Goal: Task Accomplishment & Management: Complete application form

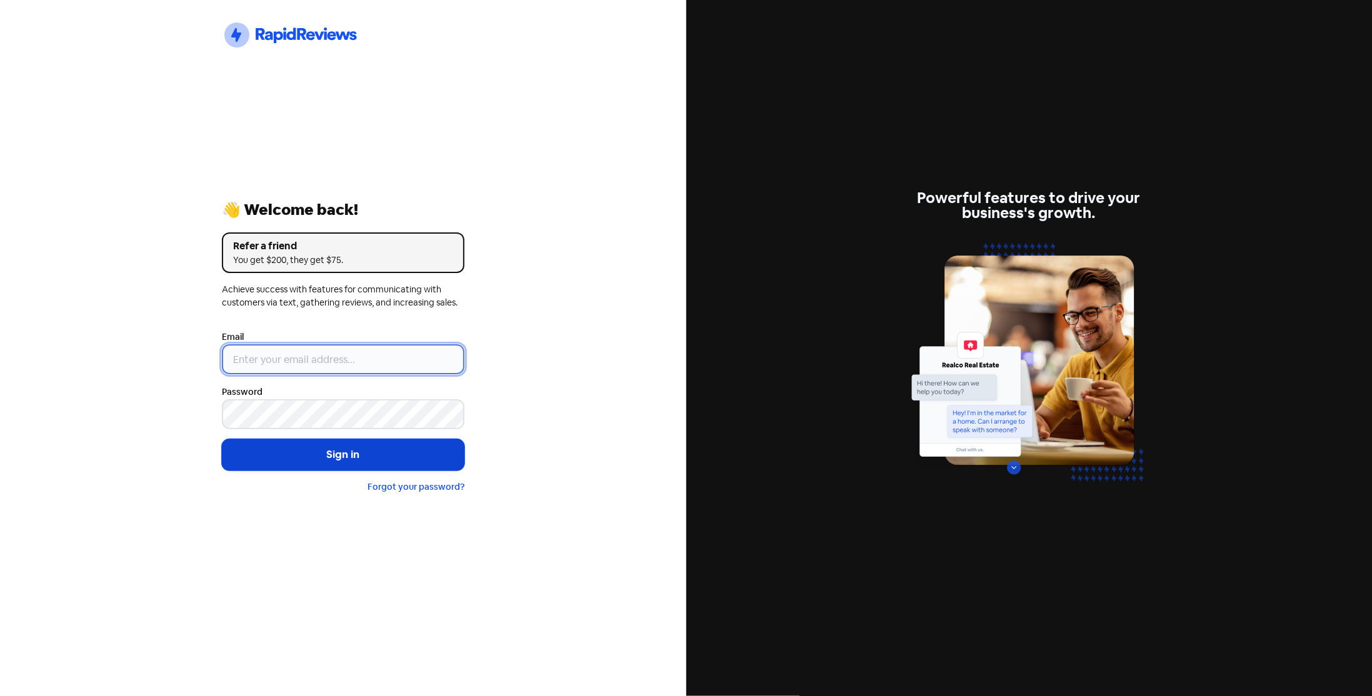
type input "[EMAIL_ADDRESS][DOMAIN_NAME]"
click at [336, 462] on button "Sign in" at bounding box center [343, 454] width 242 height 31
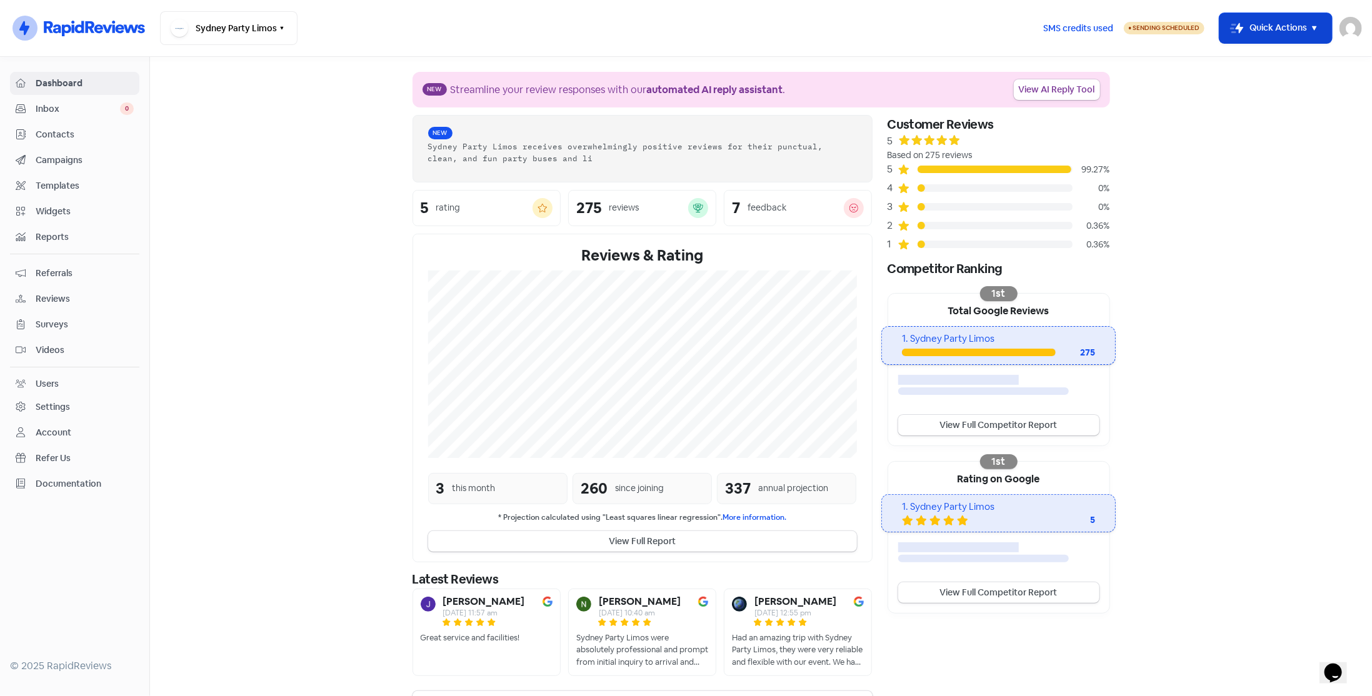
click at [1294, 39] on button "Icon For Thunder-move Quick Actions" at bounding box center [1275, 28] width 112 height 30
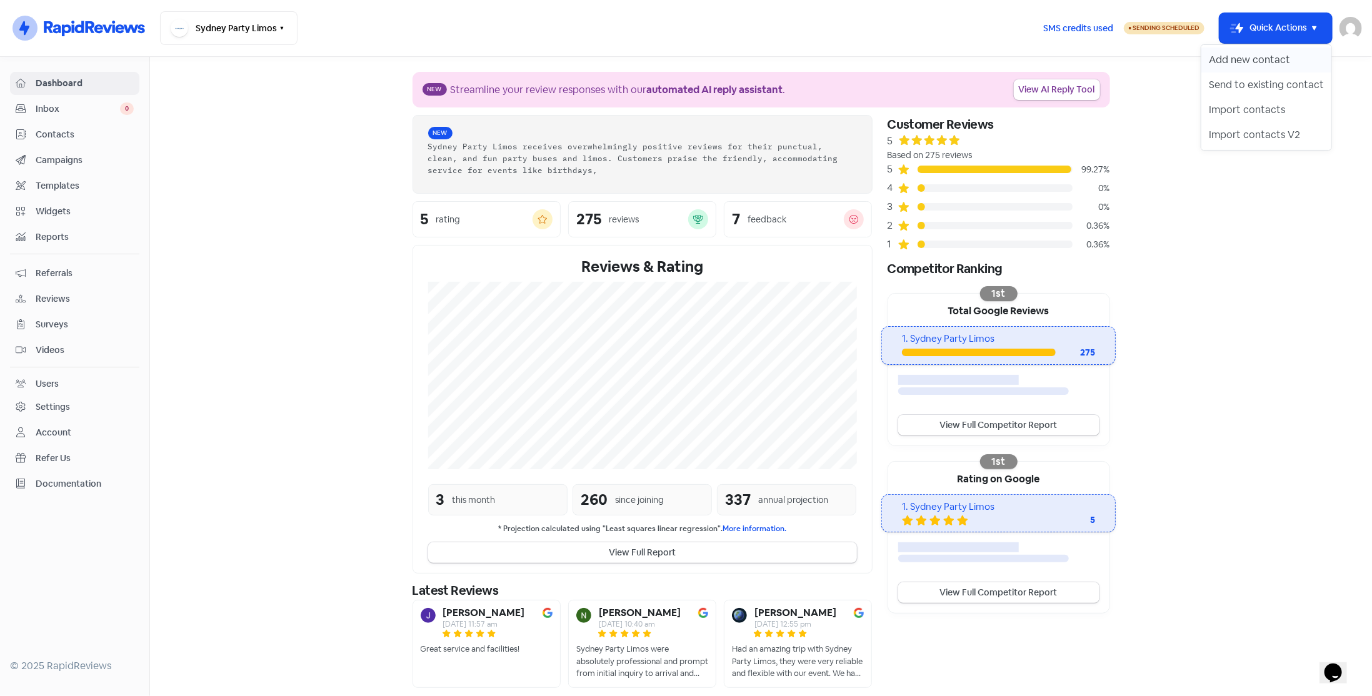
click at [1215, 63] on button "Add new contact" at bounding box center [1266, 59] width 130 height 25
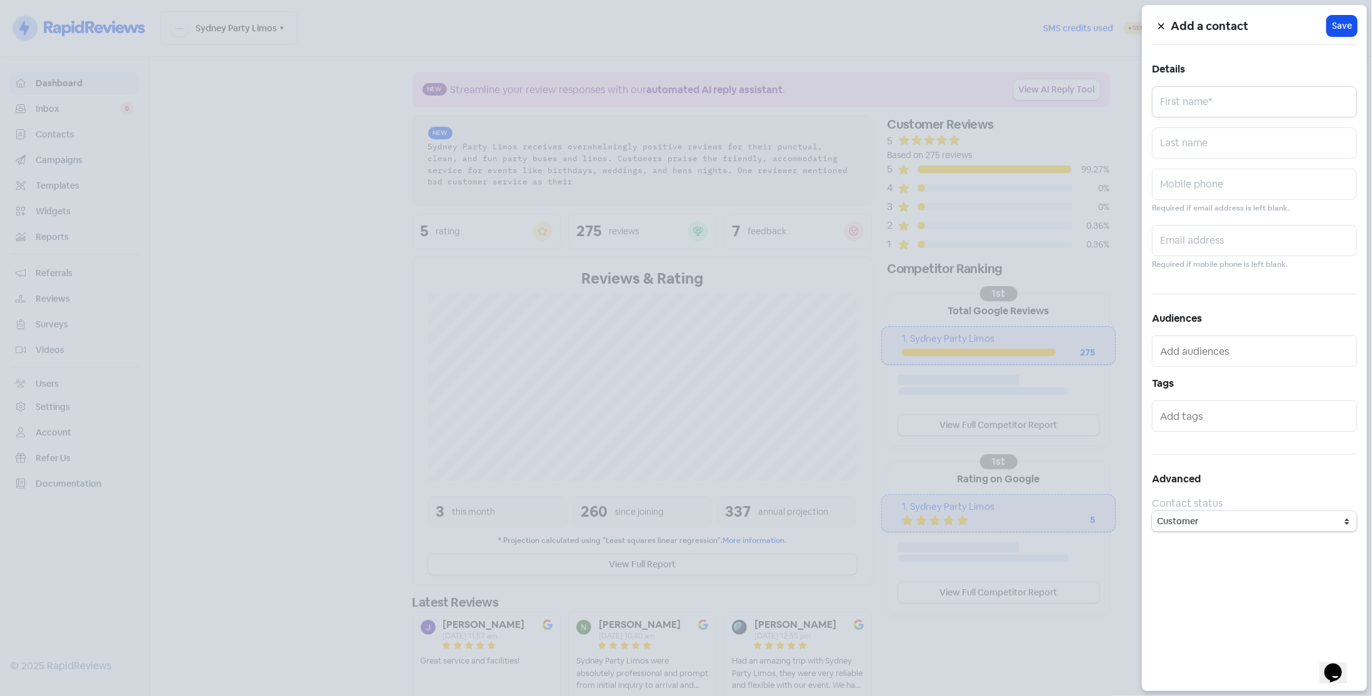
click at [1200, 106] on input "text" at bounding box center [1254, 101] width 205 height 31
type input "[PERSON_NAME]"
click at [1179, 255] on input "text" at bounding box center [1254, 240] width 205 height 31
paste input "[EMAIL_ADDRESS][DOMAIN_NAME]"
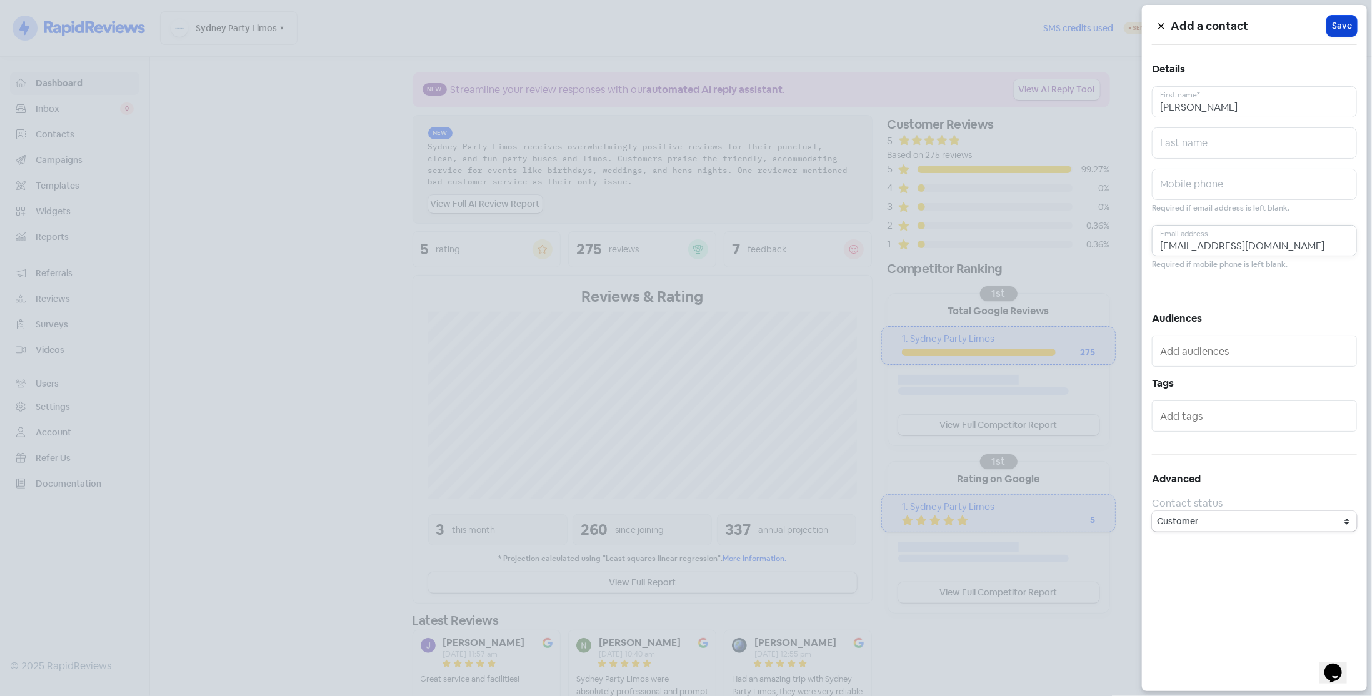
type input "[EMAIL_ADDRESS][DOMAIN_NAME]"
click at [1338, 16] on button "Icon For Loading Save" at bounding box center [1342, 26] width 30 height 21
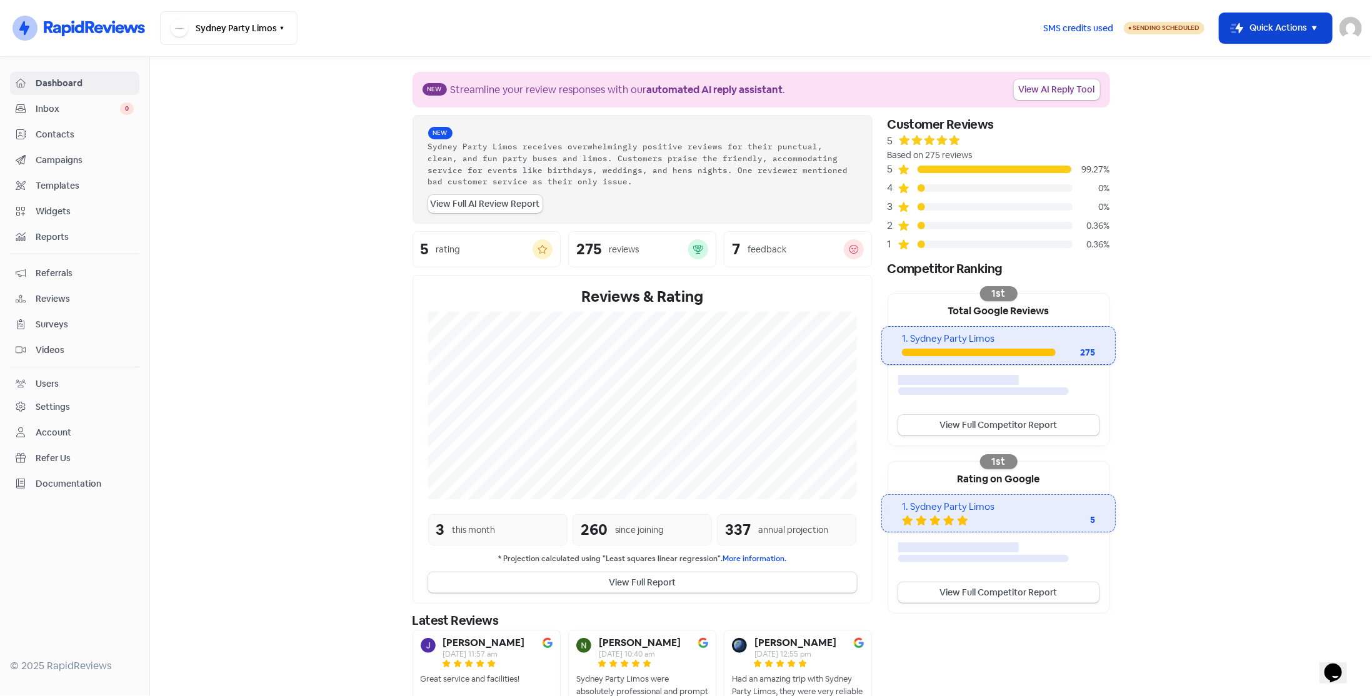
click at [1262, 32] on button "Icon For Thunder-move Quick Actions" at bounding box center [1275, 28] width 112 height 30
click at [1241, 60] on button "Add new contact" at bounding box center [1266, 59] width 130 height 25
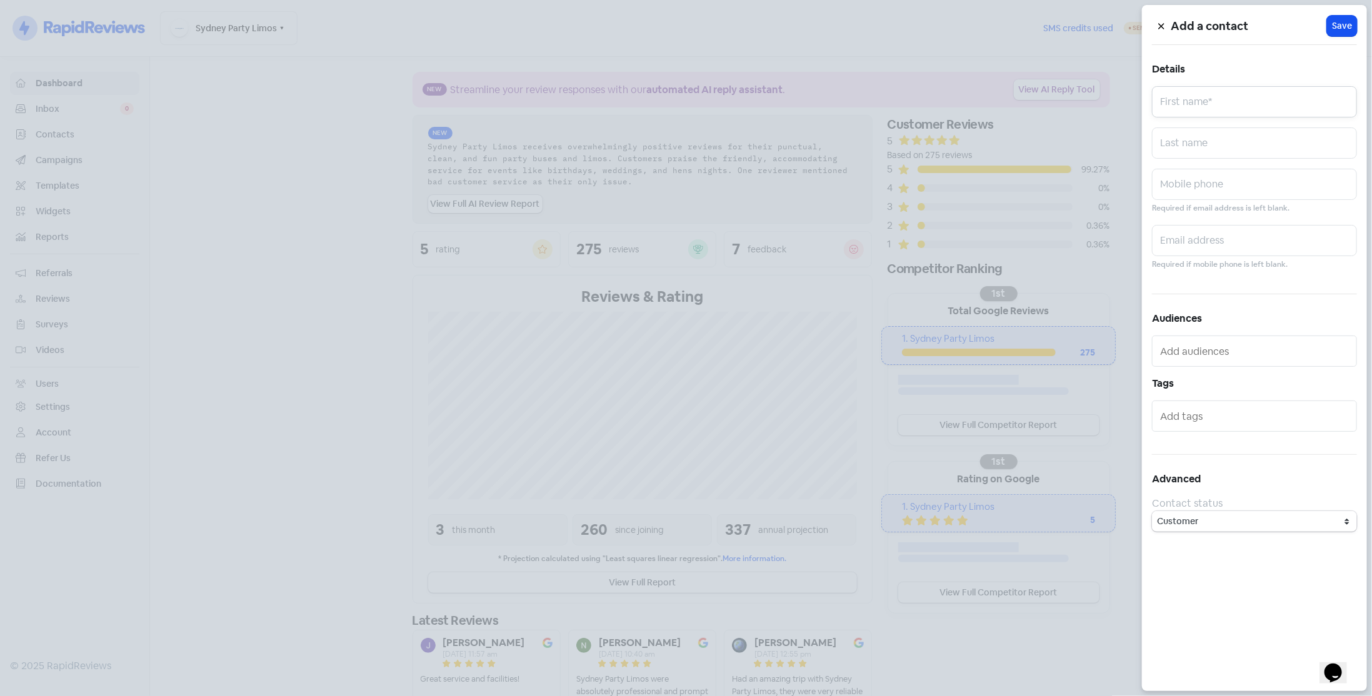
click at [1212, 111] on input "text" at bounding box center [1254, 101] width 205 height 31
type input "[PERSON_NAME]"
click at [1209, 248] on input "text" at bounding box center [1254, 240] width 205 height 31
paste input "[EMAIL_ADDRESS][DOMAIN_NAME]"
type input "[EMAIL_ADDRESS][DOMAIN_NAME]"
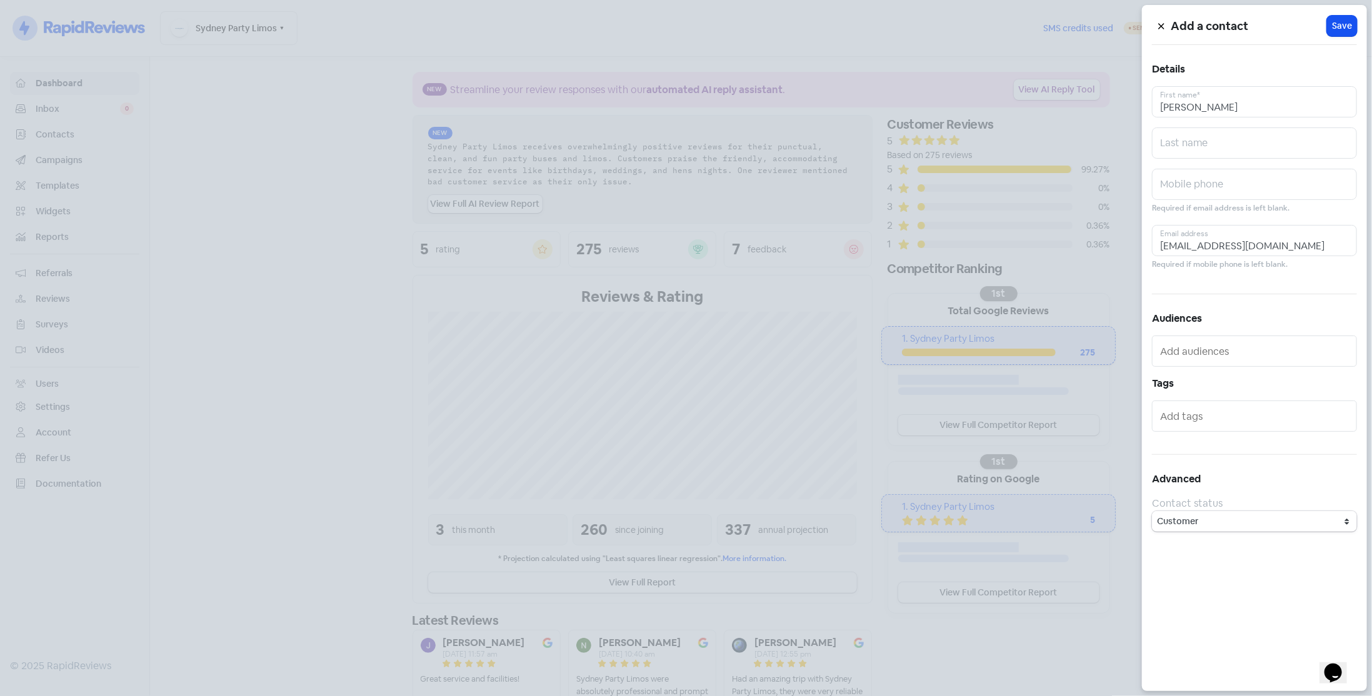
click at [1355, 11] on div "Add a contact Icon For Loading Save Details [PERSON_NAME] First name* Last name…" at bounding box center [1254, 348] width 225 height 686
click at [1351, 24] on span "Save" at bounding box center [1342, 25] width 20 height 13
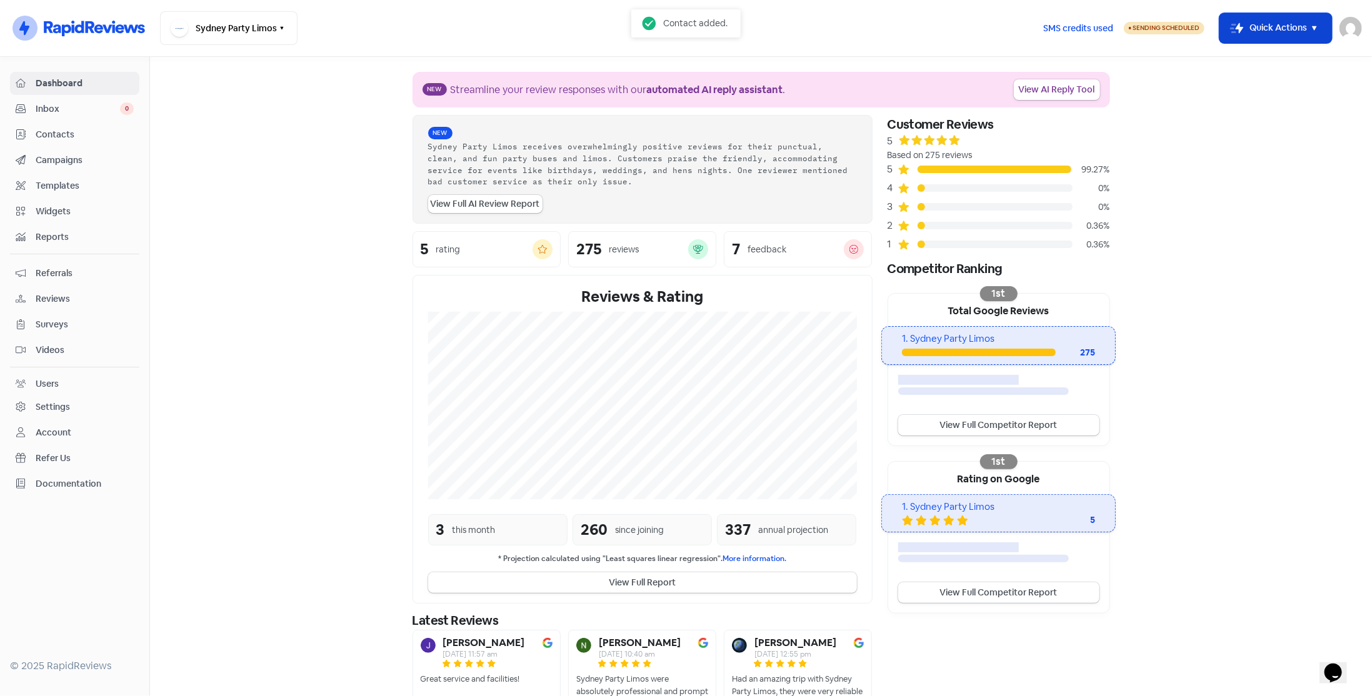
click at [1309, 36] on button "Icon For Thunder-move Quick Actions" at bounding box center [1275, 28] width 112 height 30
click at [1257, 66] on button "Add new contact" at bounding box center [1266, 59] width 130 height 25
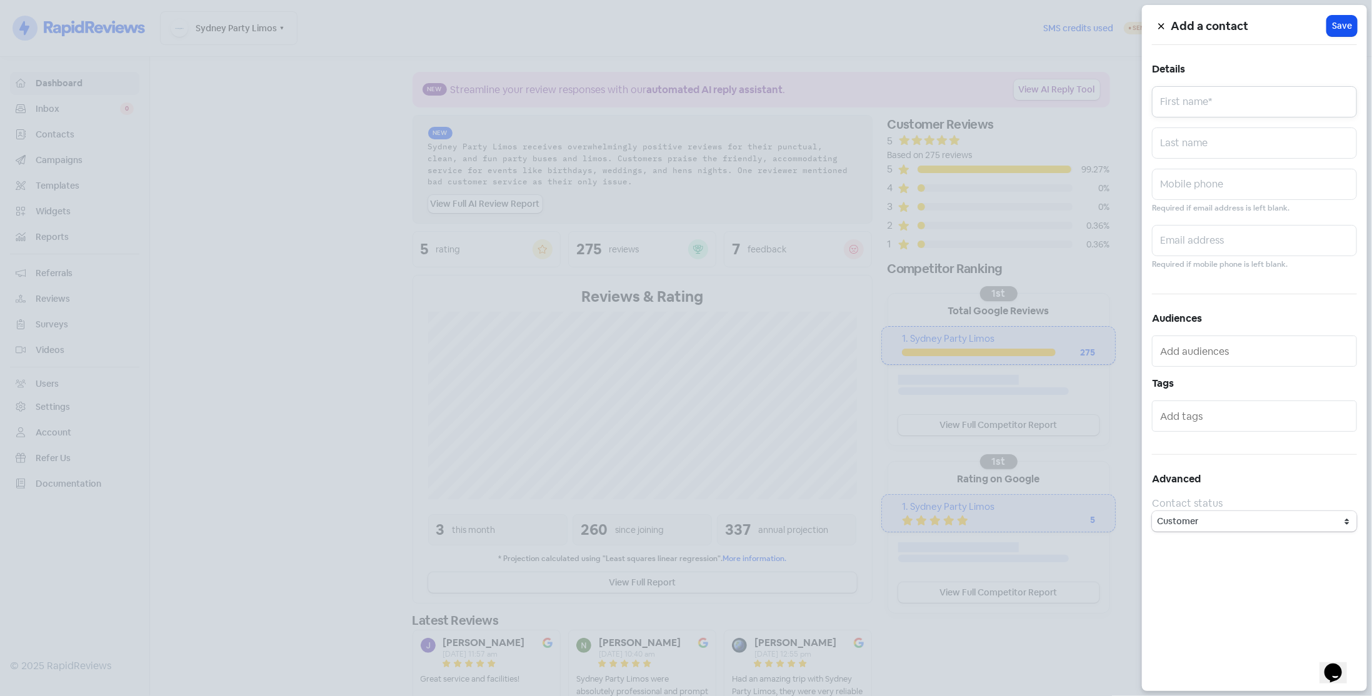
click at [1205, 99] on input "text" at bounding box center [1254, 101] width 205 height 31
type input "[PERSON_NAME]"
click at [1230, 237] on input "text" at bounding box center [1254, 240] width 205 height 31
paste input "[PERSON_NAME][EMAIL_ADDRESS][DOMAIN_NAME]"
type input "[PERSON_NAME][EMAIL_ADDRESS][DOMAIN_NAME]"
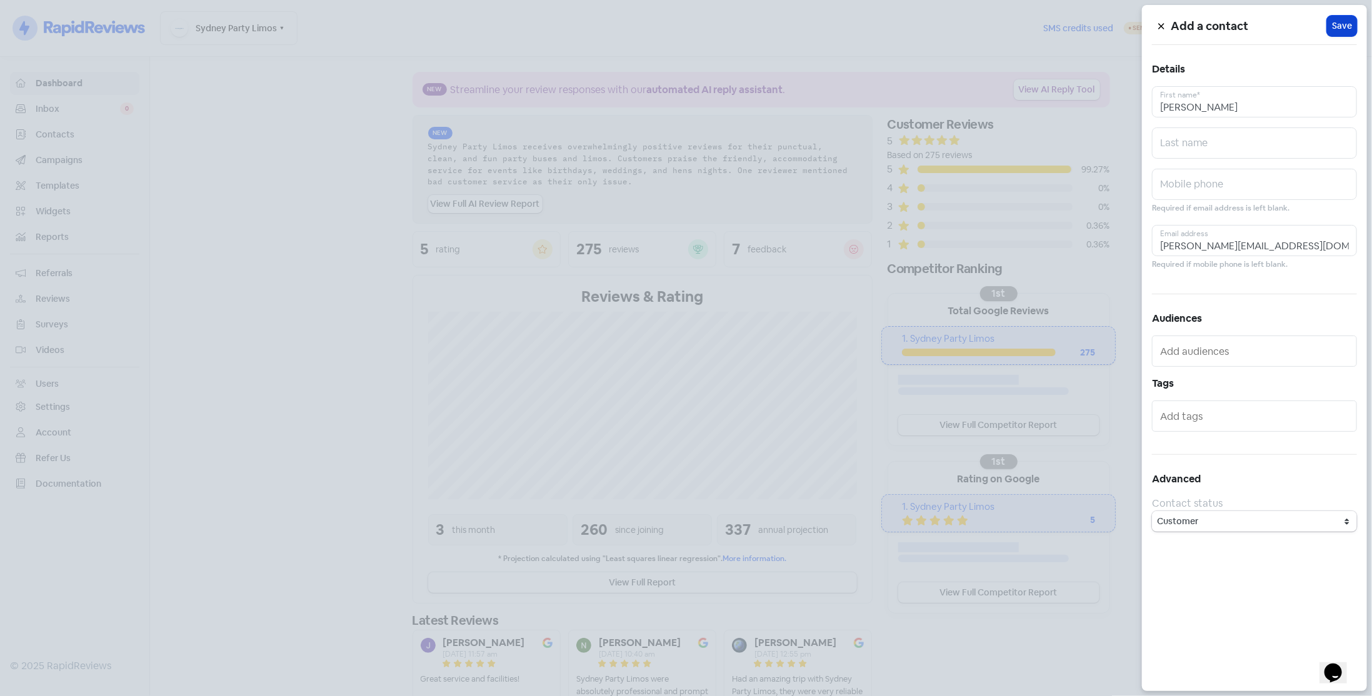
click at [1337, 29] on span "Save" at bounding box center [1342, 25] width 20 height 13
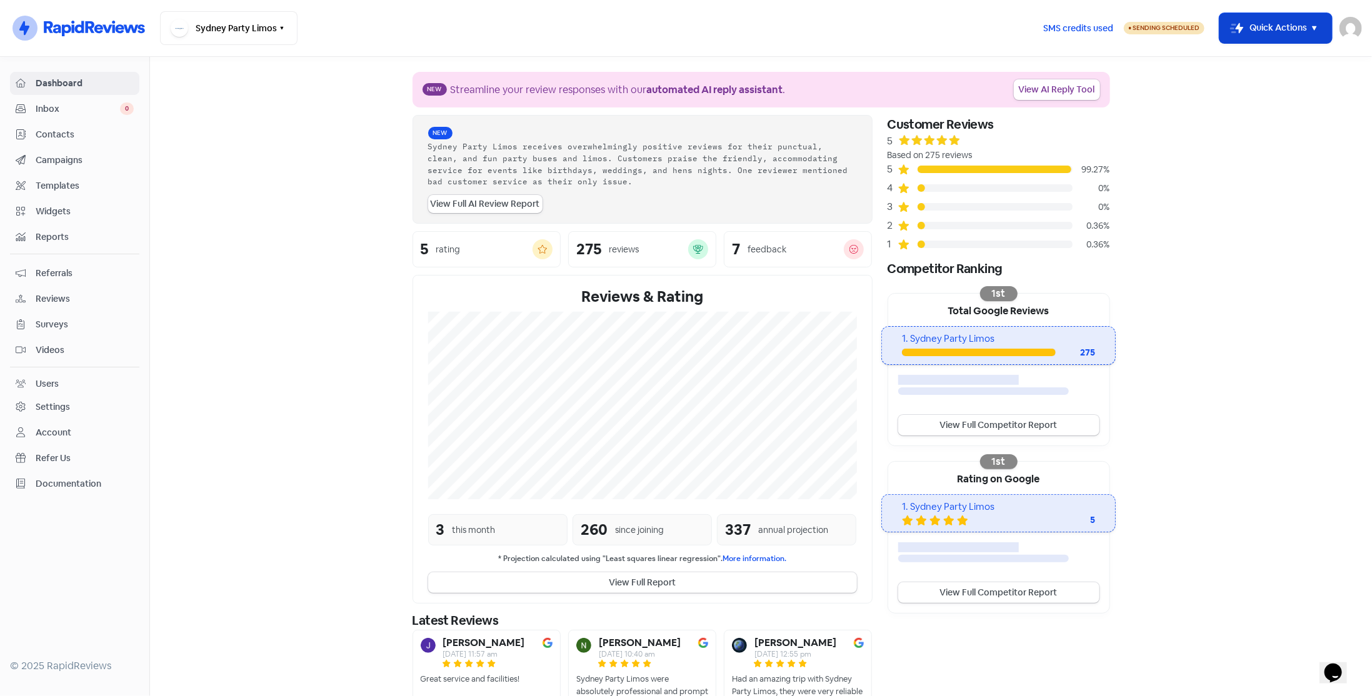
click at [1248, 37] on button "Icon For Thunder-move Quick Actions" at bounding box center [1275, 28] width 112 height 30
click at [1232, 66] on button "Add new contact" at bounding box center [1266, 59] width 130 height 25
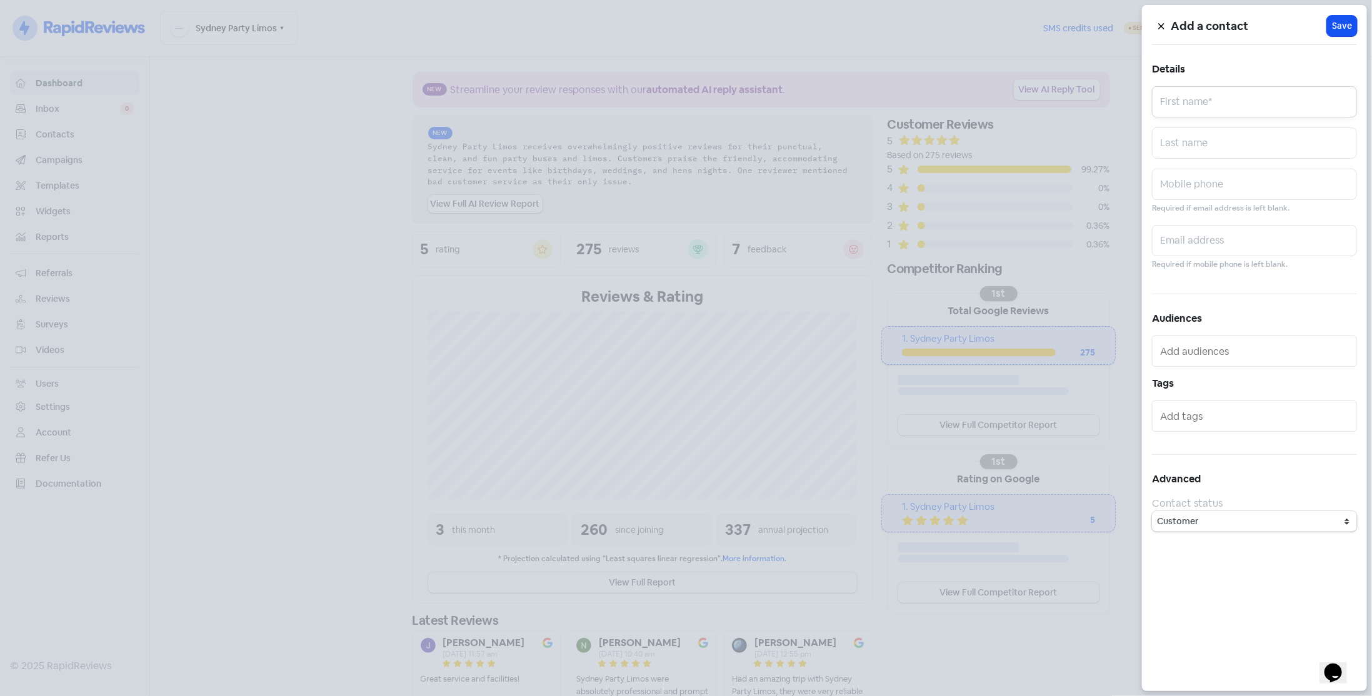
click at [1225, 94] on input "text" at bounding box center [1254, 101] width 205 height 31
type input "[PERSON_NAME]"
click at [1287, 242] on input "text" at bounding box center [1254, 240] width 205 height 31
paste input "[EMAIL_ADDRESS][DOMAIN_NAME]"
type input "[EMAIL_ADDRESS][DOMAIN_NAME]"
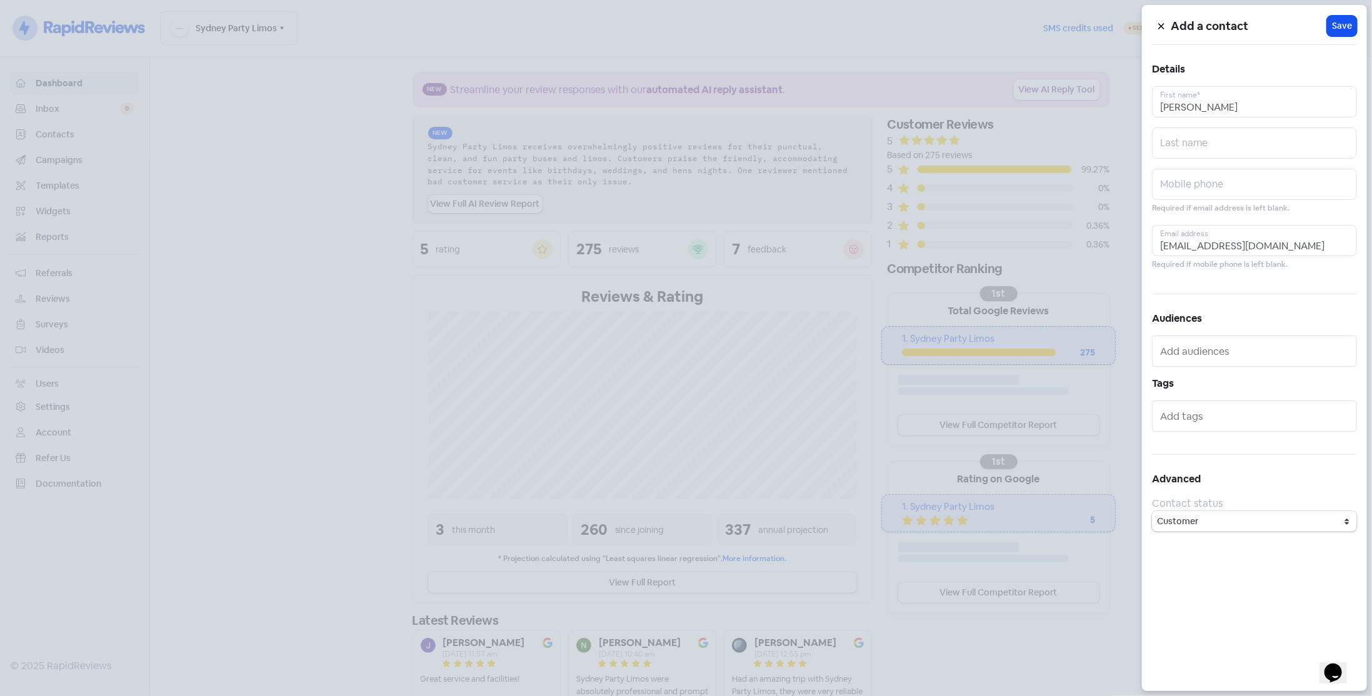
click at [1342, 37] on div "Add a contact Icon For Loading Save Details [PERSON_NAME] First name* Last name…" at bounding box center [1254, 348] width 225 height 686
click at [1338, 27] on span "Save" at bounding box center [1342, 25] width 20 height 13
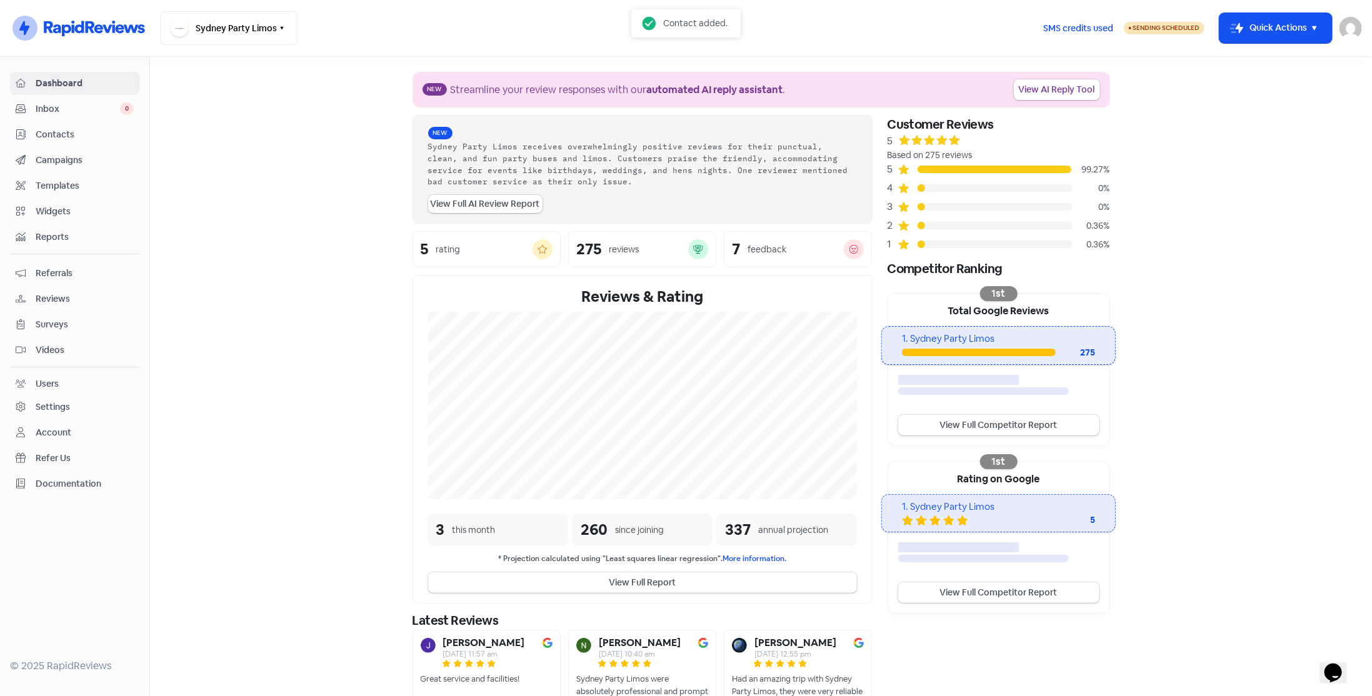
click at [68, 131] on span "Contacts" at bounding box center [85, 134] width 98 height 13
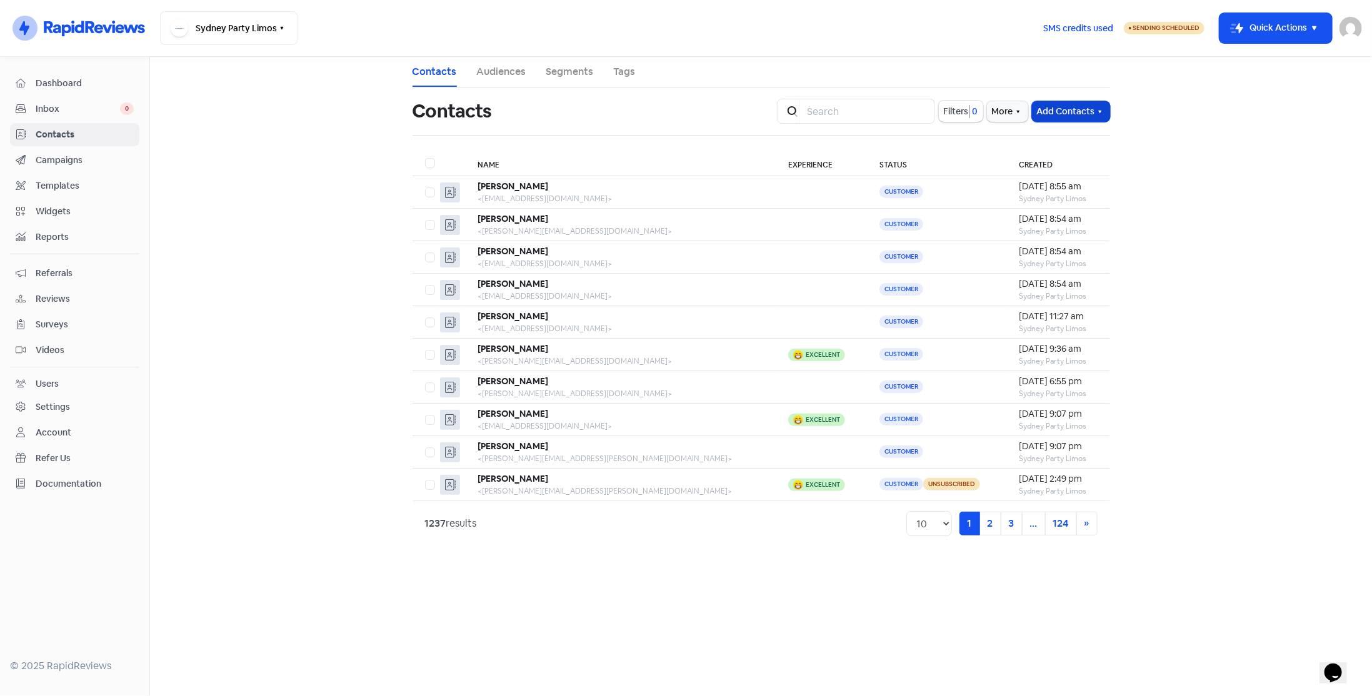
click at [1054, 107] on button "Add Contacts" at bounding box center [1071, 111] width 78 height 21
click at [1049, 138] on button "Add a contact" at bounding box center [1056, 138] width 106 height 25
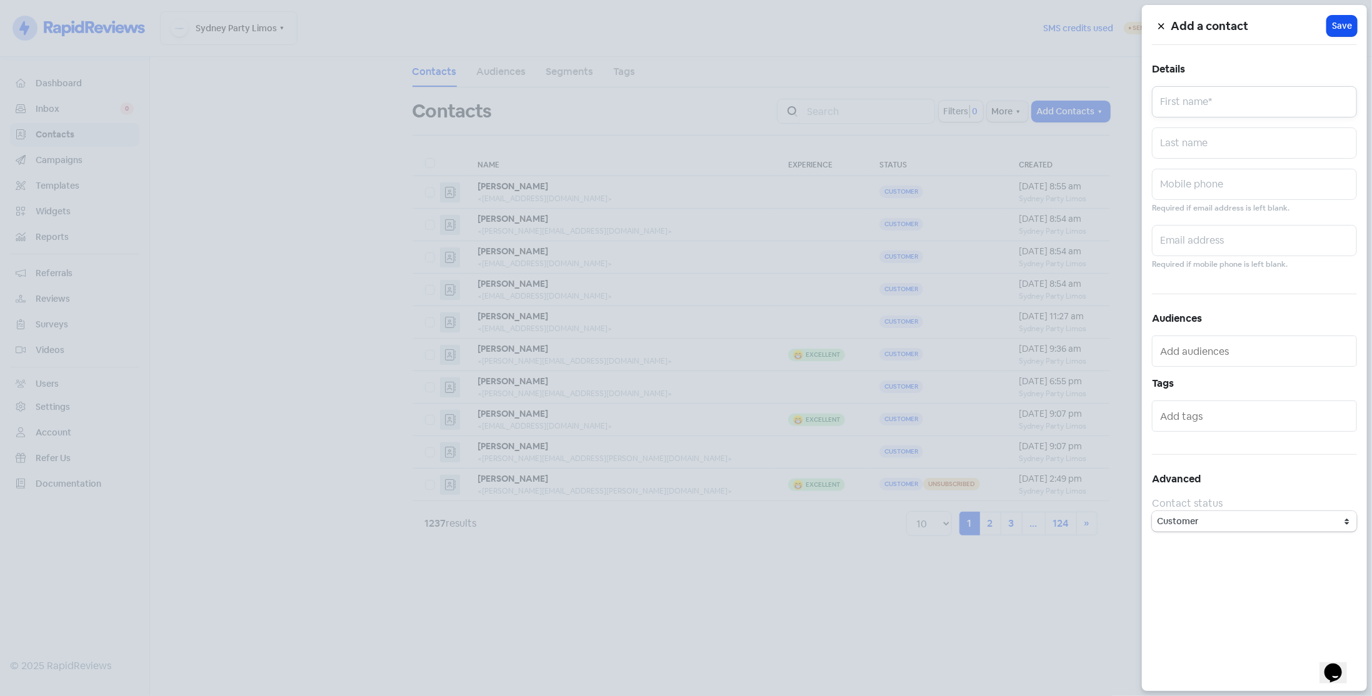
click at [1221, 101] on input "text" at bounding box center [1254, 101] width 205 height 31
type input "[PERSON_NAME]"
click at [1211, 241] on input "text" at bounding box center [1254, 240] width 205 height 31
paste input "[EMAIL_ADDRESS][DOMAIN_NAME]"
type input "[EMAIL_ADDRESS][DOMAIN_NAME]"
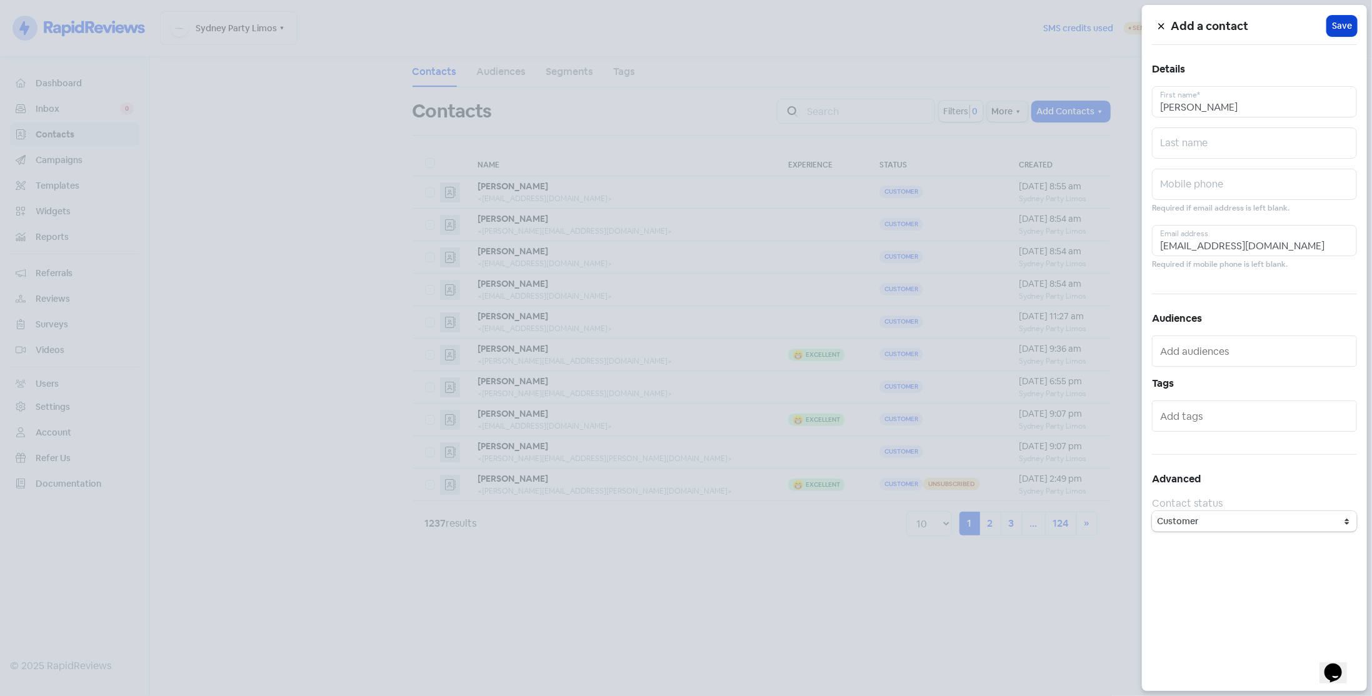
click at [1336, 27] on span "Save" at bounding box center [1342, 25] width 20 height 13
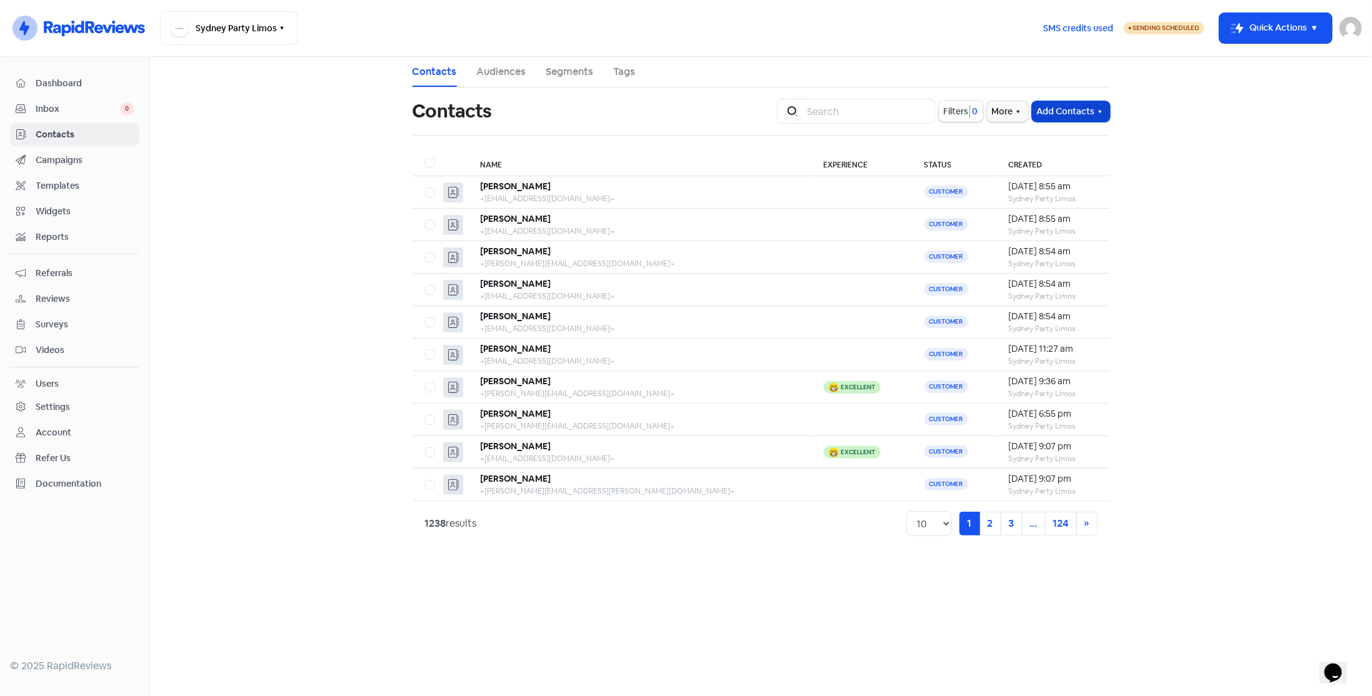
click at [1077, 112] on button "Add Contacts" at bounding box center [1071, 111] width 78 height 21
click at [1057, 144] on button "Add a contact" at bounding box center [1056, 138] width 106 height 25
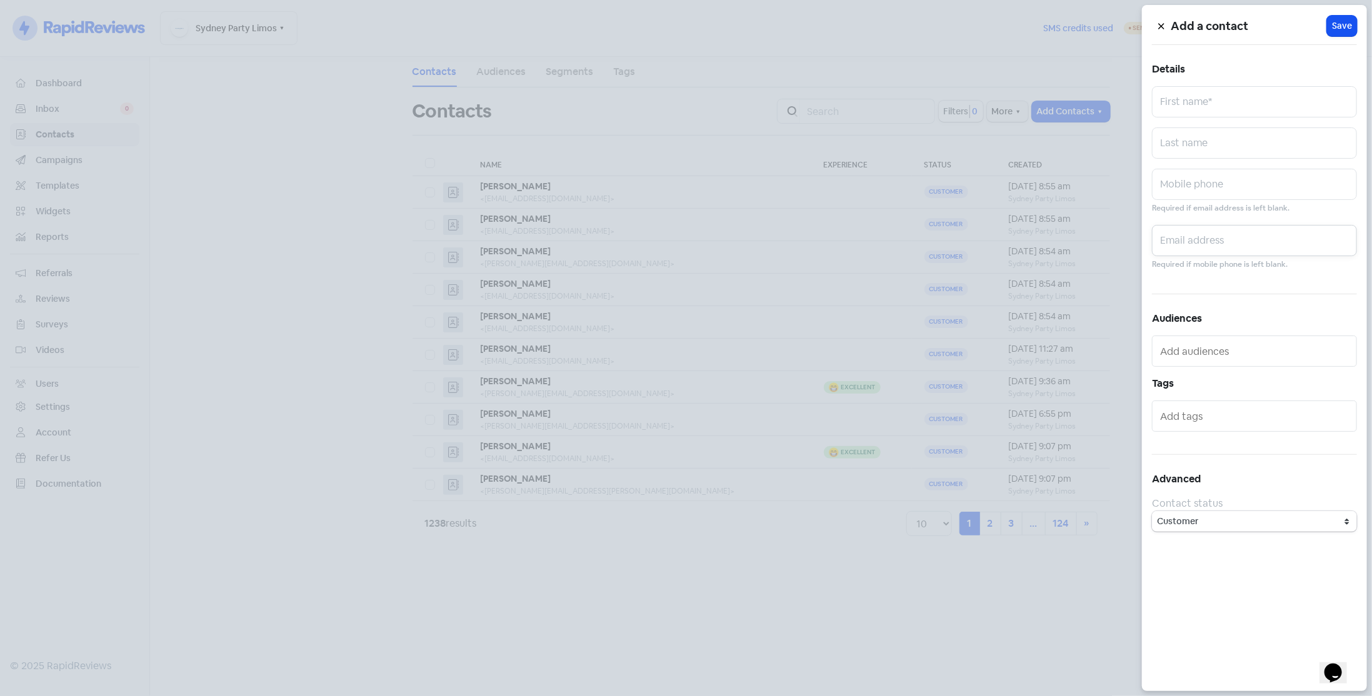
click at [1180, 252] on input "text" at bounding box center [1254, 240] width 205 height 31
paste input "[EMAIL_ADDRESS][DOMAIN_NAME]"
type input "[EMAIL_ADDRESS][DOMAIN_NAME]"
drag, startPoint x: 1178, startPoint y: 100, endPoint x: 1207, endPoint y: 88, distance: 31.7
click at [1178, 100] on input "text" at bounding box center [1254, 101] width 205 height 31
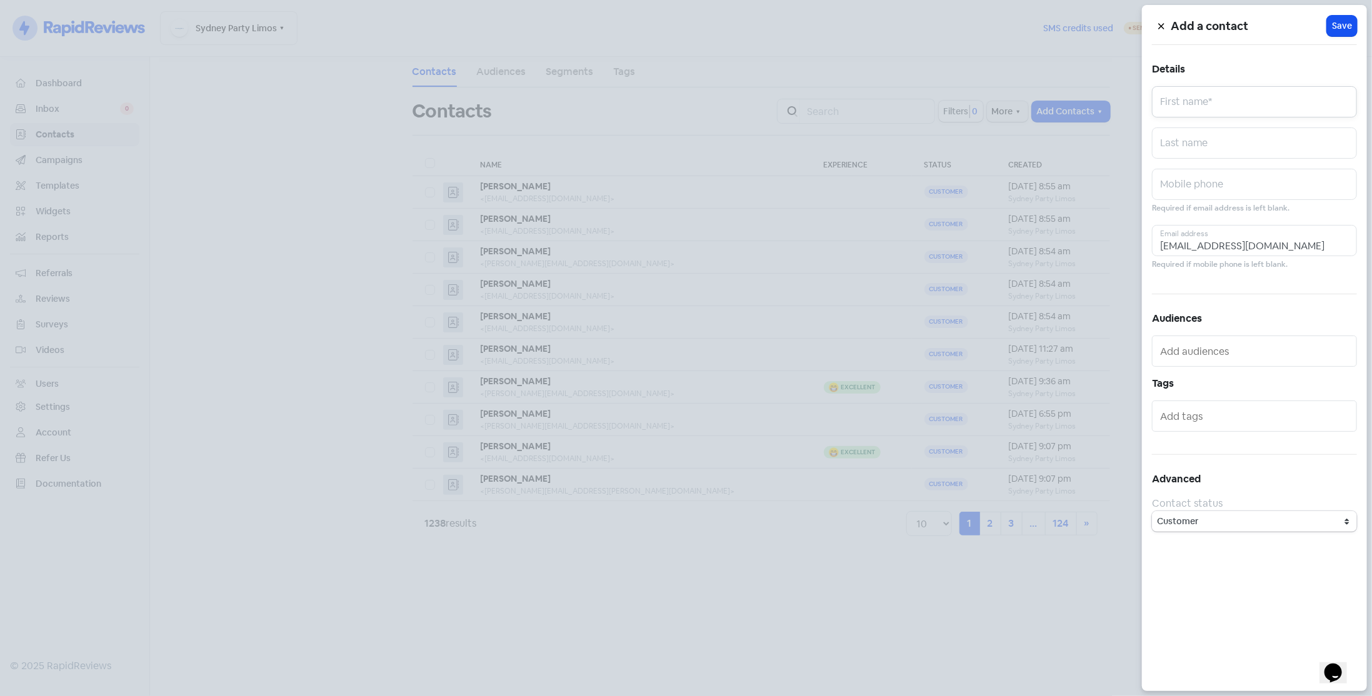
paste input "[PERSON_NAME]"
type input "[PERSON_NAME]"
click at [1345, 21] on span "Save" at bounding box center [1342, 25] width 20 height 13
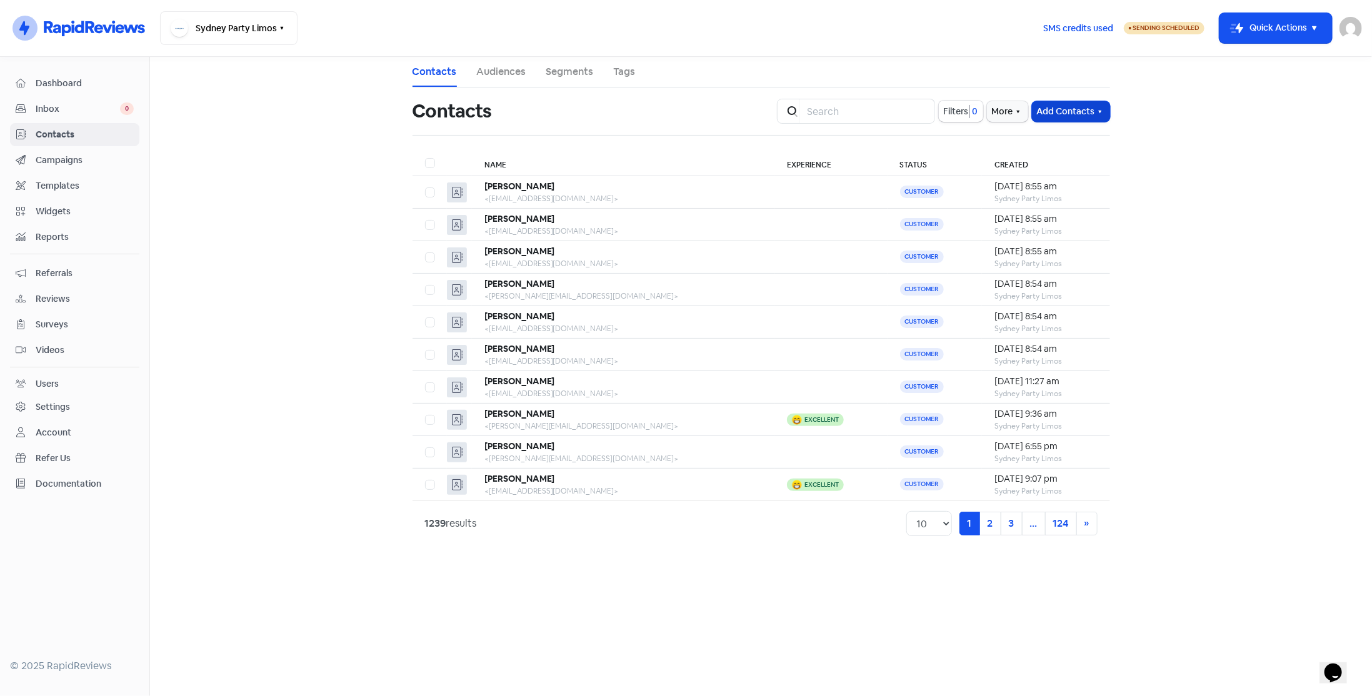
click at [1085, 113] on button "Add Contacts" at bounding box center [1071, 111] width 78 height 21
click at [1051, 139] on button "Add a contact" at bounding box center [1056, 138] width 106 height 25
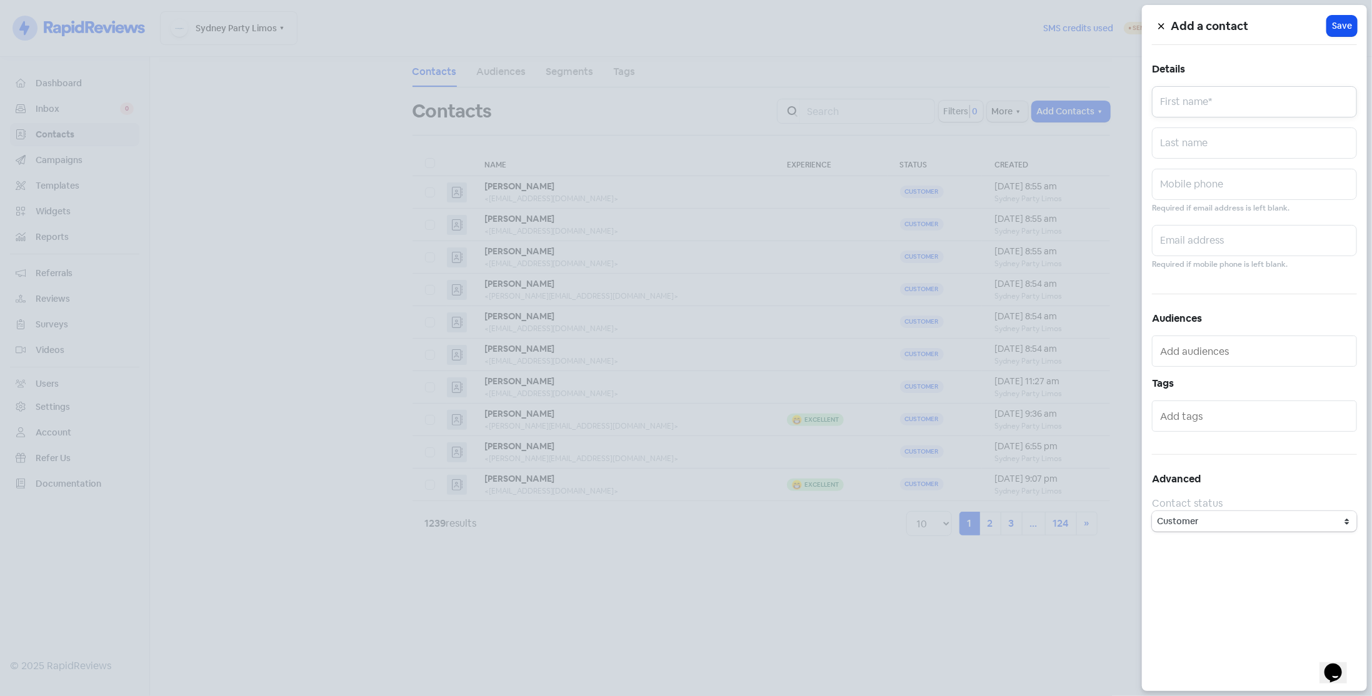
click at [1173, 107] on input "text" at bounding box center [1254, 101] width 205 height 31
type input "[PERSON_NAME]"
click at [1257, 255] on input "text" at bounding box center [1254, 240] width 205 height 31
click at [1260, 245] on input "text" at bounding box center [1254, 240] width 205 height 31
paste input "[EMAIL_ADDRESS][PERSON_NAME][DOMAIN_NAME]"
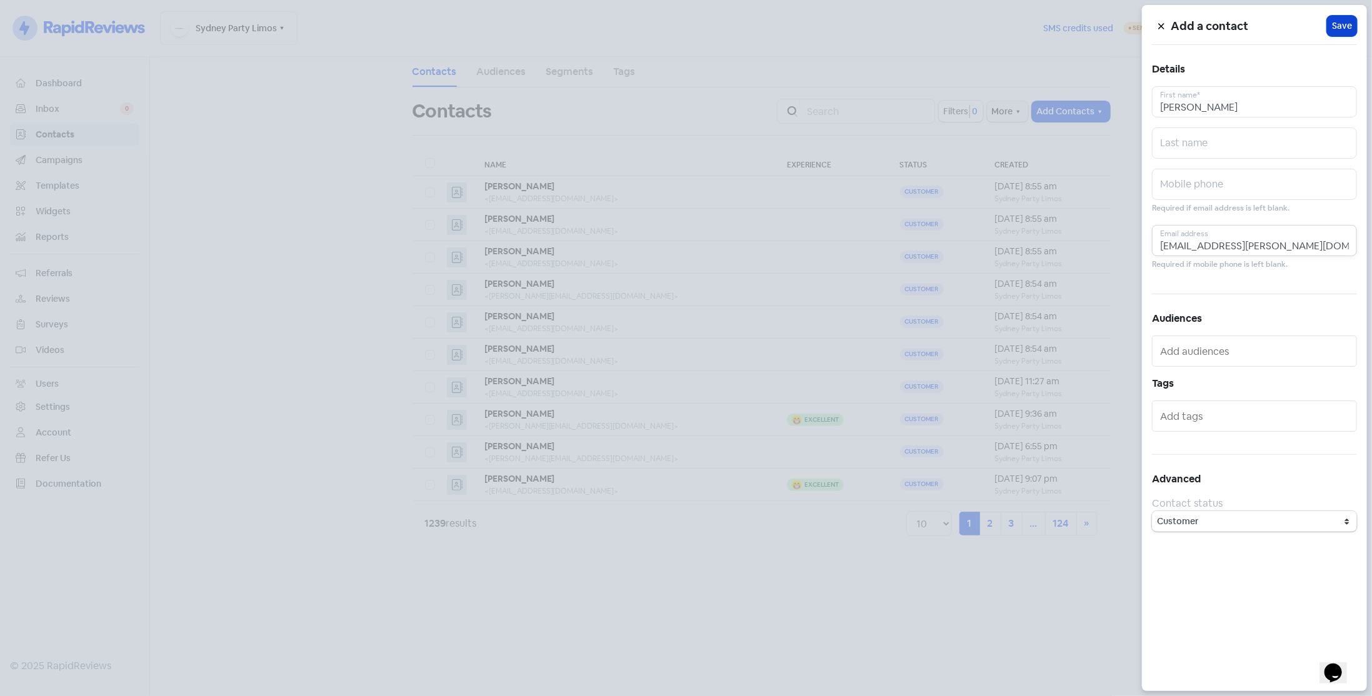
type input "[EMAIL_ADDRESS][PERSON_NAME][DOMAIN_NAME]"
click at [1345, 21] on span "Save" at bounding box center [1342, 25] width 20 height 13
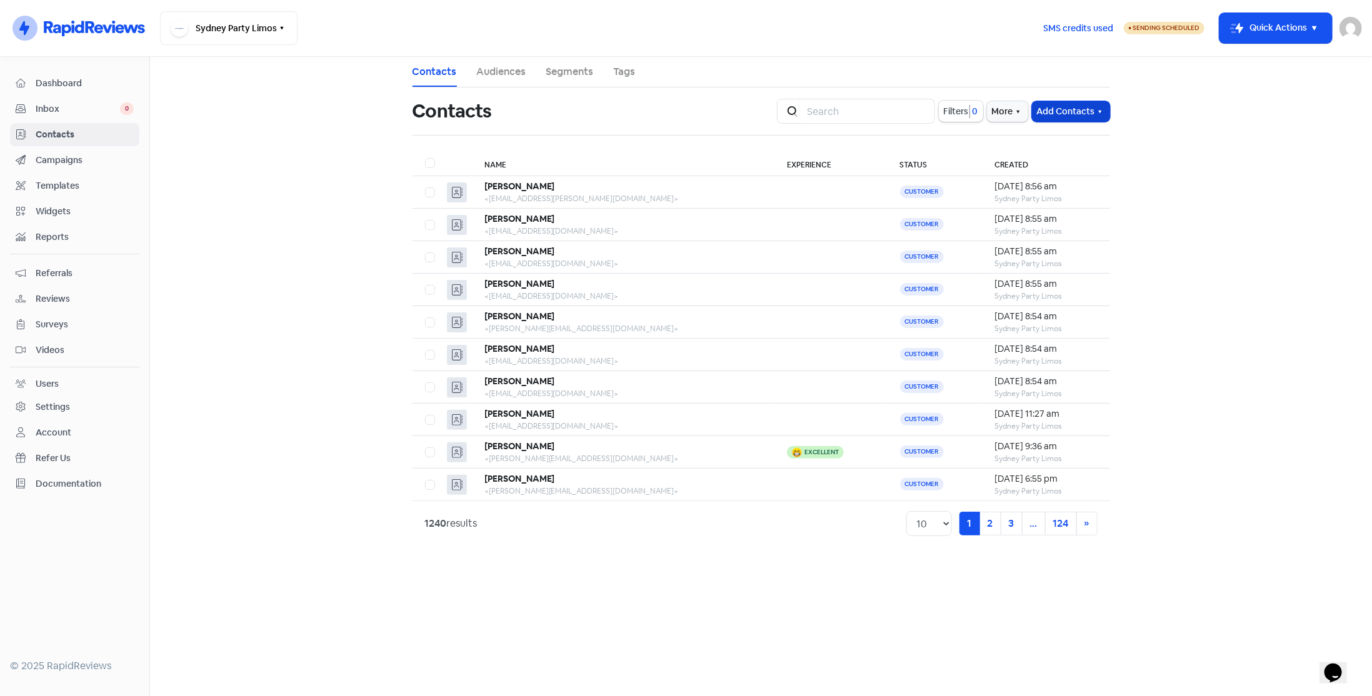
click at [1046, 115] on button "Add Contacts" at bounding box center [1071, 111] width 78 height 21
click at [1049, 141] on button "Add a contact" at bounding box center [1056, 138] width 106 height 25
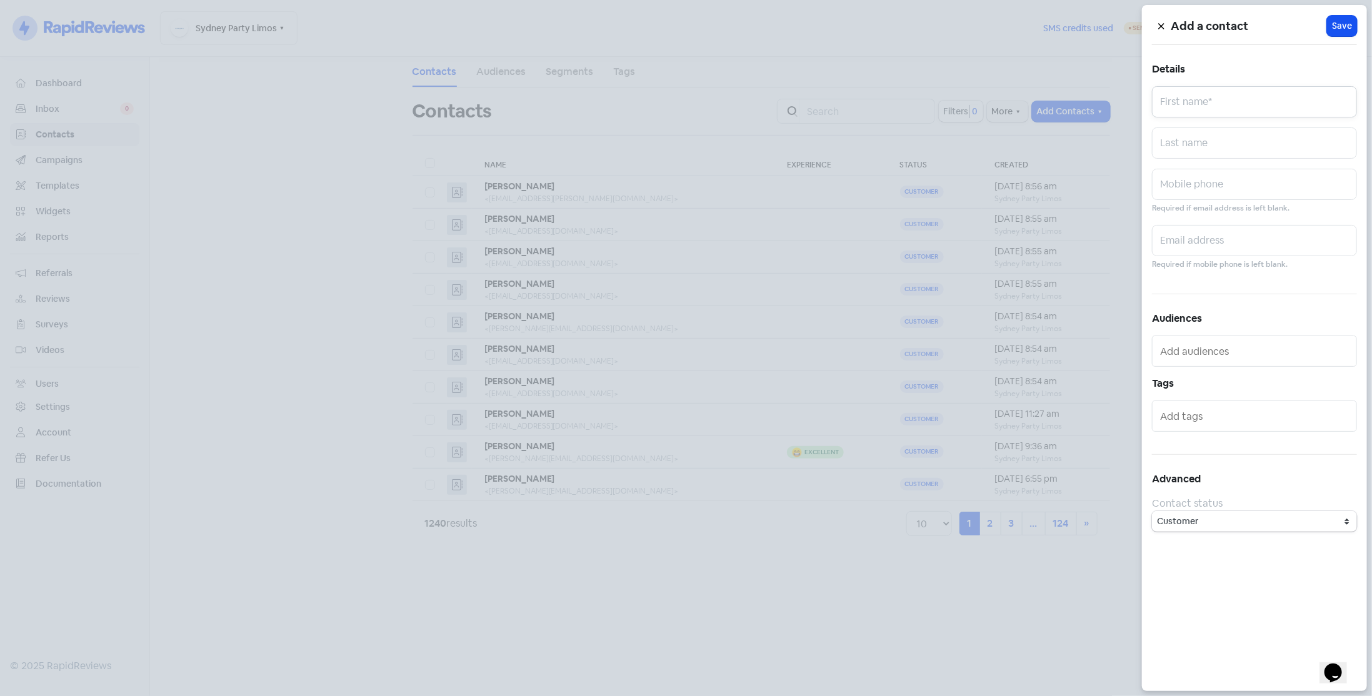
click at [1178, 109] on input "text" at bounding box center [1254, 101] width 205 height 31
type input "[PERSON_NAME]"
click at [1184, 247] on input "text" at bounding box center [1254, 240] width 205 height 31
paste input "[PERSON_NAME][EMAIL_ADDRESS][DOMAIN_NAME]"
type input "[PERSON_NAME][EMAIL_ADDRESS][DOMAIN_NAME]"
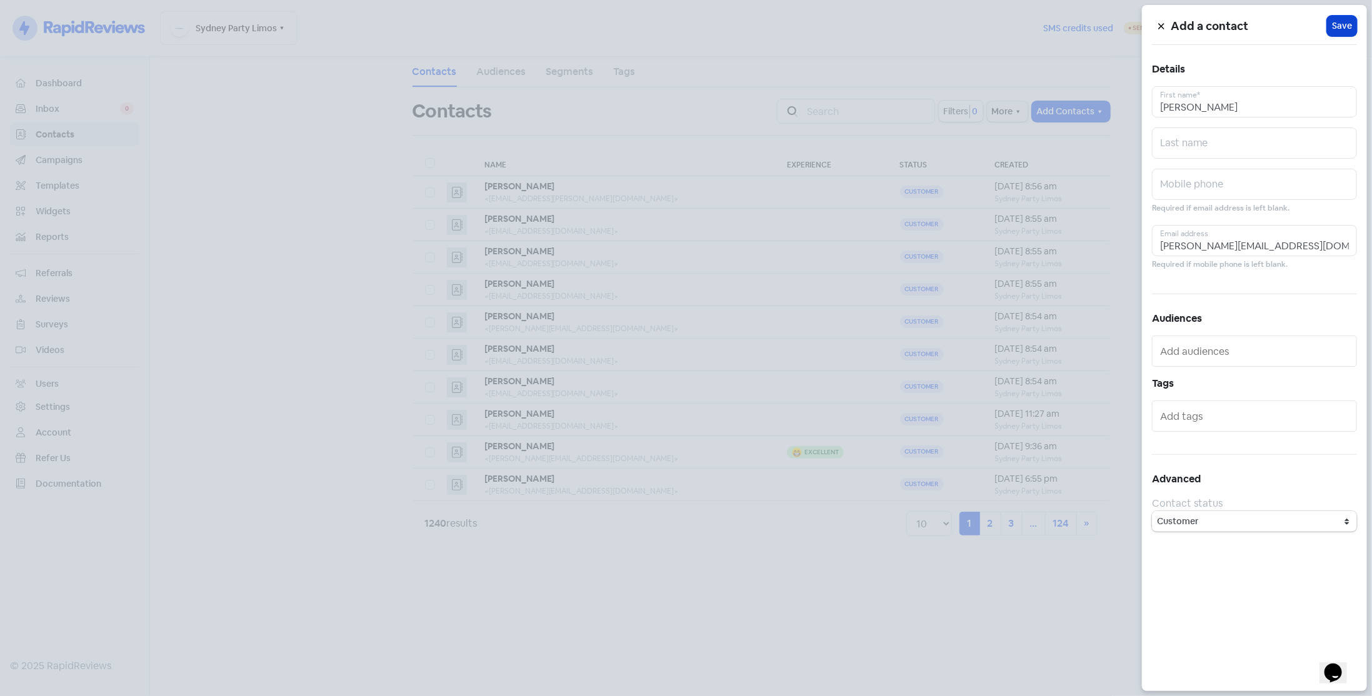
click at [1340, 29] on span "Save" at bounding box center [1342, 25] width 20 height 13
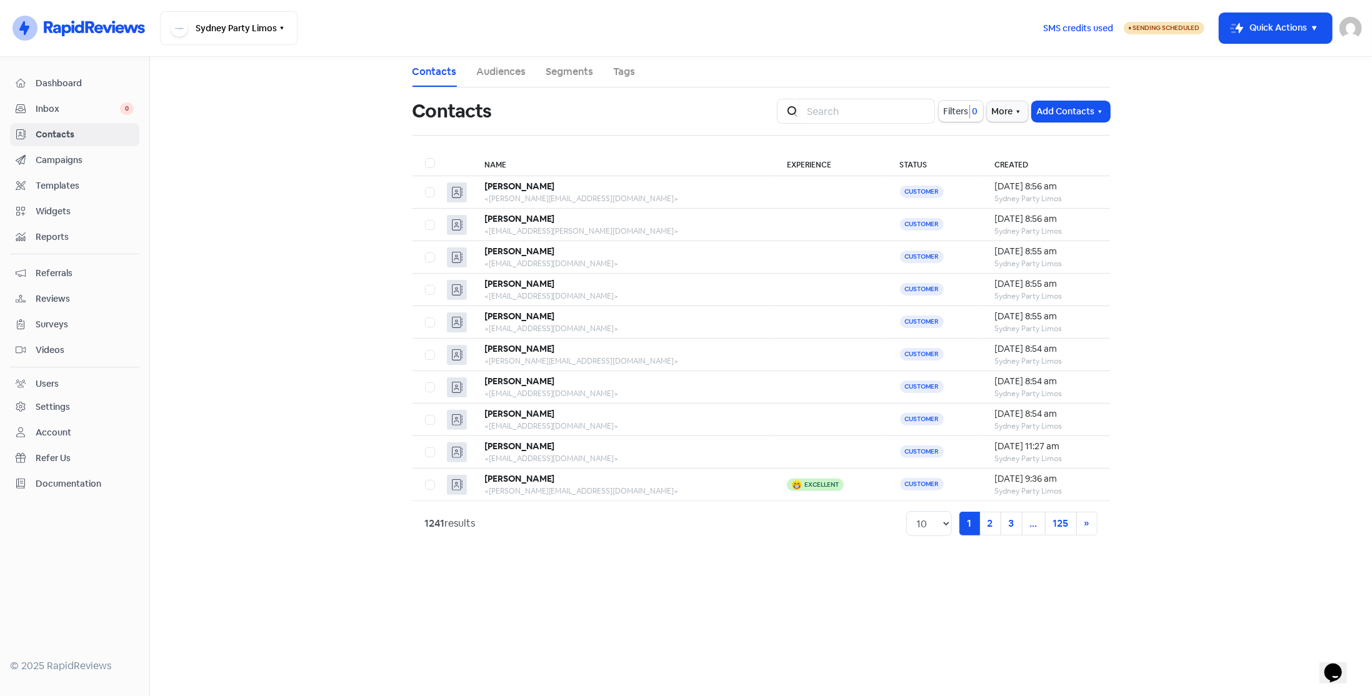
click at [1065, 127] on div "Icon For Search Filters 0 More Add Contacts" at bounding box center [943, 111] width 348 height 40
click at [1069, 109] on button "Add Contacts" at bounding box center [1071, 111] width 78 height 21
click at [1053, 141] on button "Add a contact" at bounding box center [1056, 138] width 106 height 25
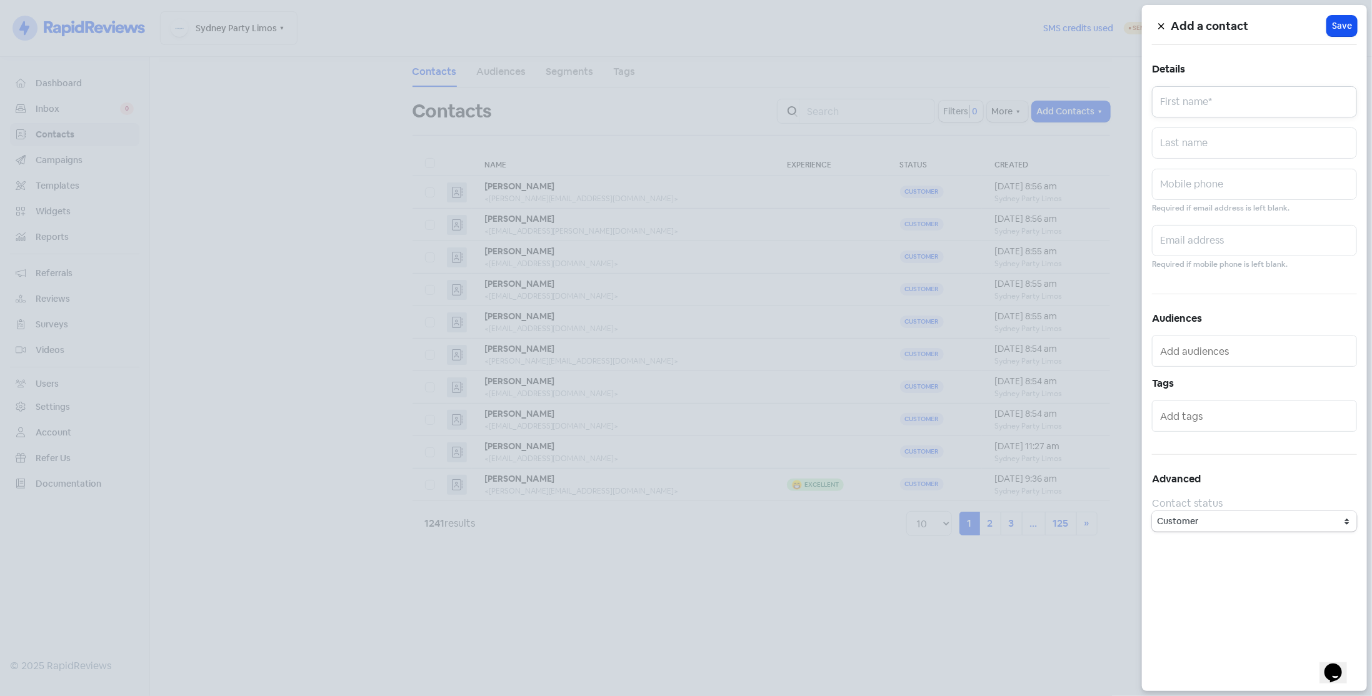
click at [1170, 96] on input "text" at bounding box center [1254, 101] width 205 height 31
click at [1185, 237] on input "text" at bounding box center [1254, 240] width 205 height 31
paste input "[EMAIL_ADDRESS][DOMAIN_NAME]"
type input "[EMAIL_ADDRESS][DOMAIN_NAME]"
click at [1194, 112] on input "text" at bounding box center [1254, 101] width 205 height 31
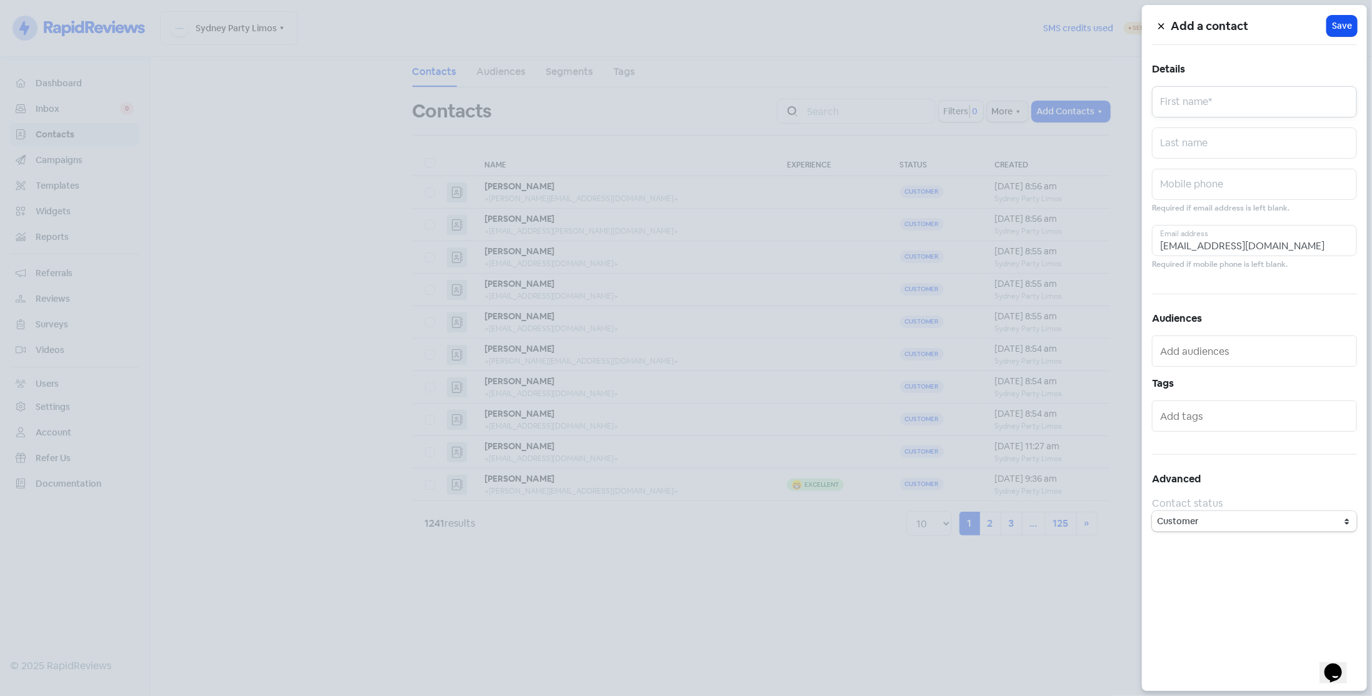
paste input "[PERSON_NAME]"
type input "[PERSON_NAME]"
click at [1335, 26] on span "Save" at bounding box center [1342, 25] width 20 height 13
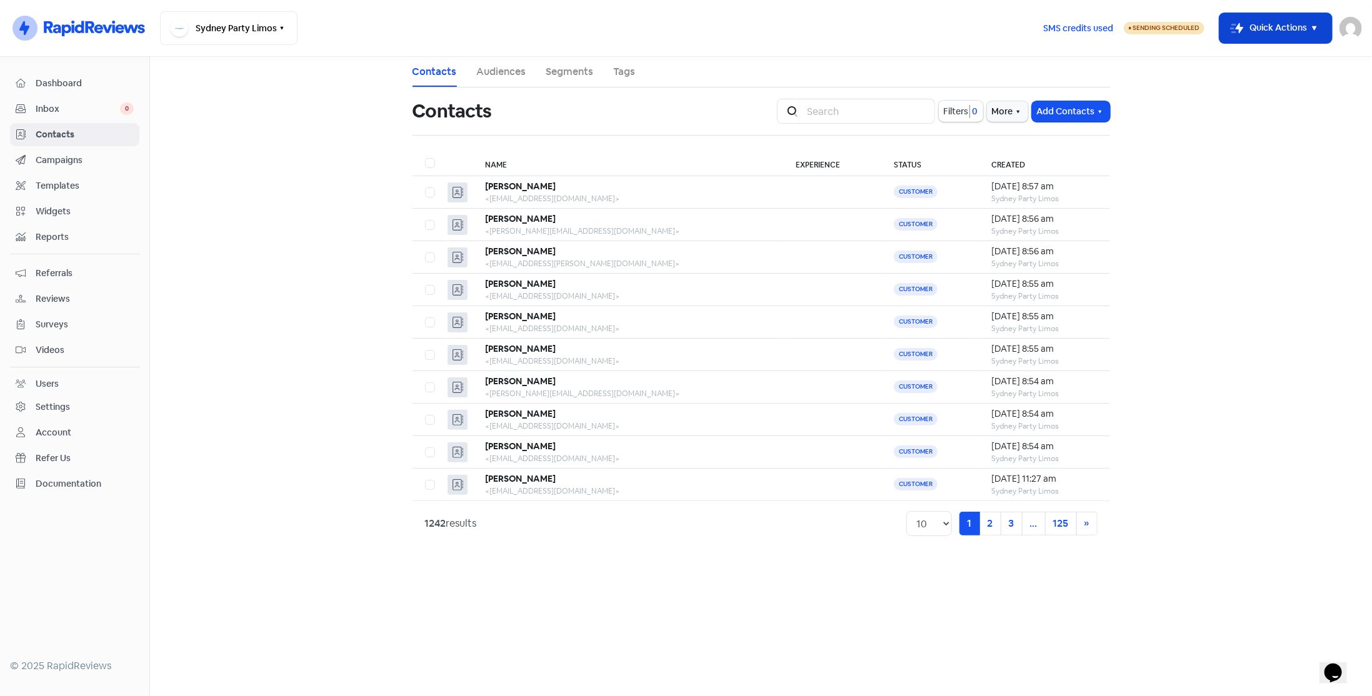
click at [1243, 32] on button "Icon For Thunder-move Quick Actions" at bounding box center [1275, 28] width 112 height 30
click at [1228, 56] on button "Add new contact" at bounding box center [1266, 59] width 130 height 25
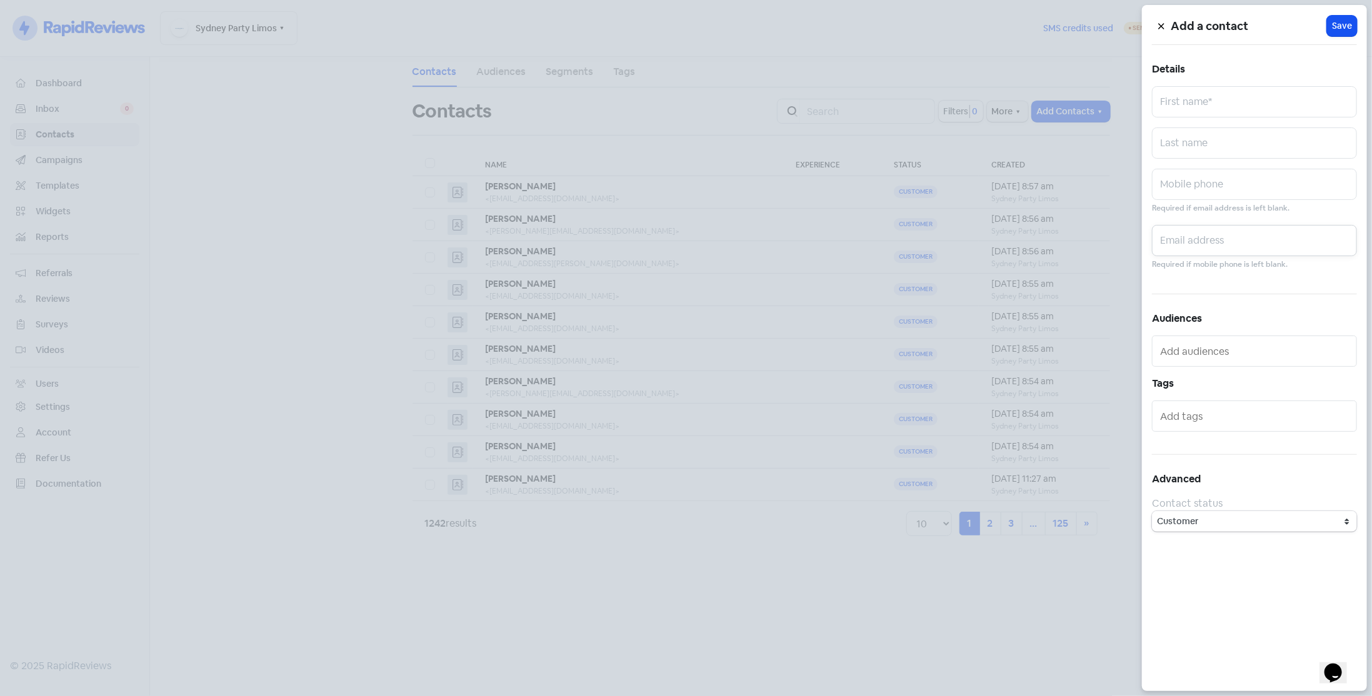
click at [1225, 242] on input "text" at bounding box center [1254, 240] width 205 height 31
paste input "[EMAIL_ADDRESS][DOMAIN_NAME]"
type input "[EMAIL_ADDRESS][DOMAIN_NAME]"
click at [1254, 95] on input "text" at bounding box center [1254, 101] width 205 height 31
paste input "[PERSON_NAME]"
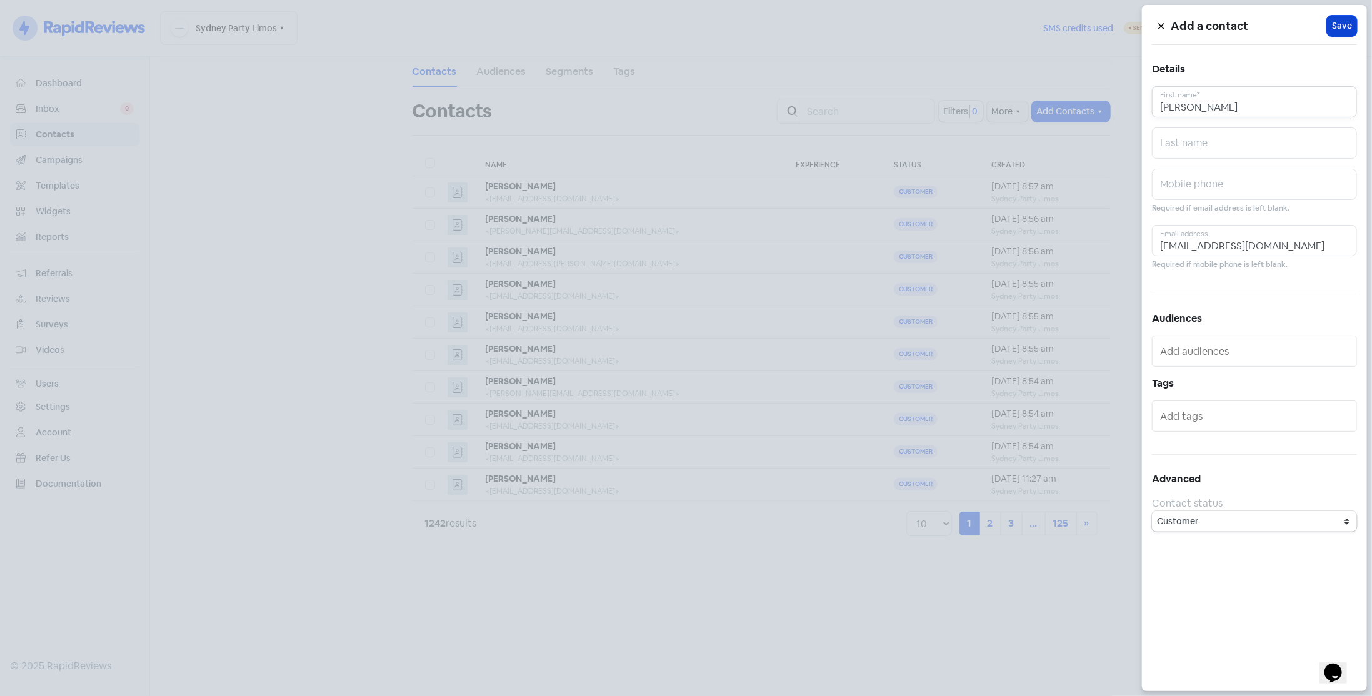
type input "[PERSON_NAME]"
click at [1347, 26] on span "Save" at bounding box center [1342, 25] width 20 height 13
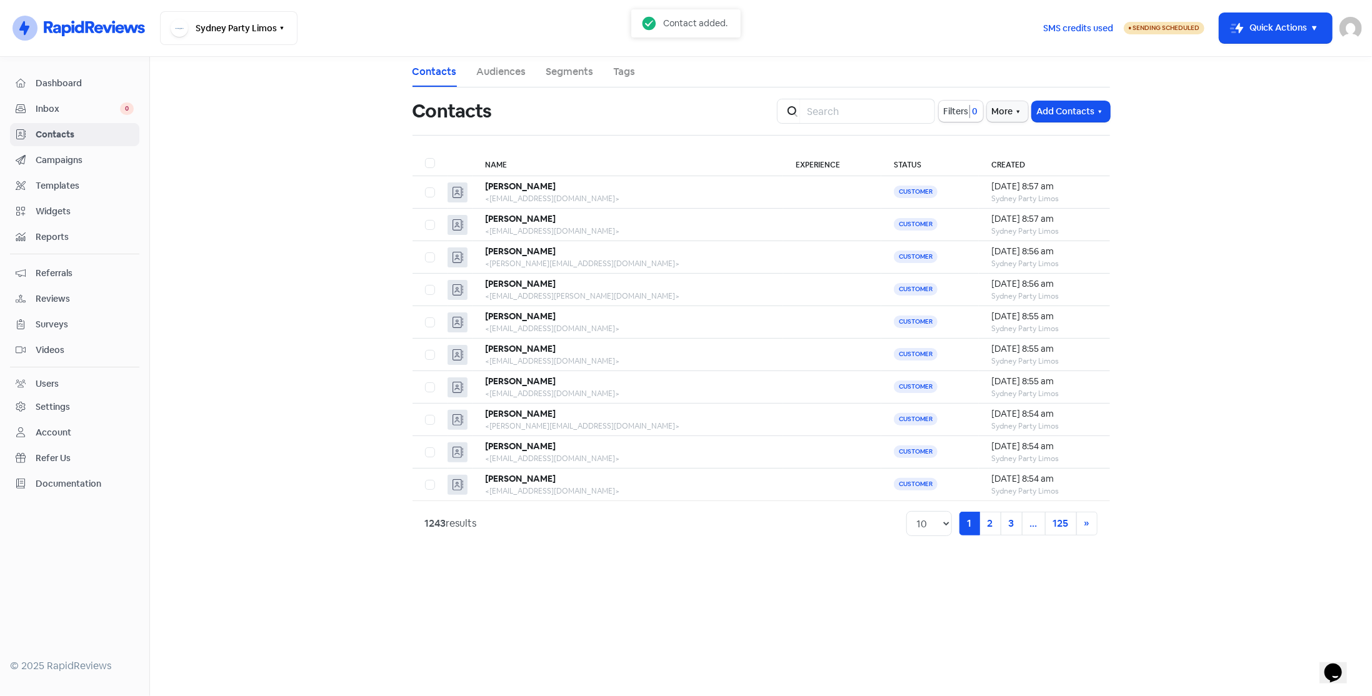
click at [56, 83] on span "Dashboard" at bounding box center [85, 83] width 98 height 13
